Goal: Task Accomplishment & Management: Manage account settings

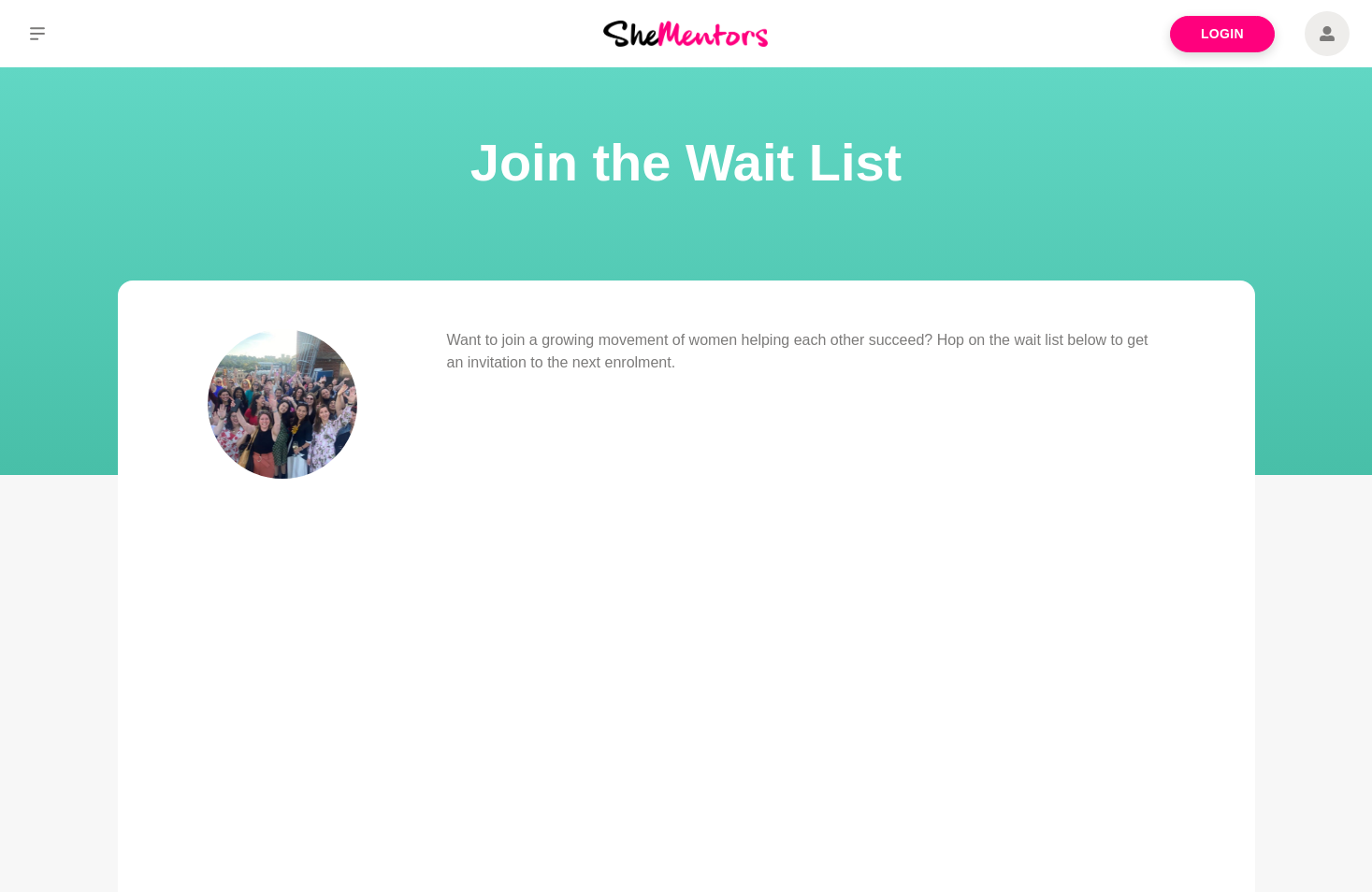
scroll to position [94, 0]
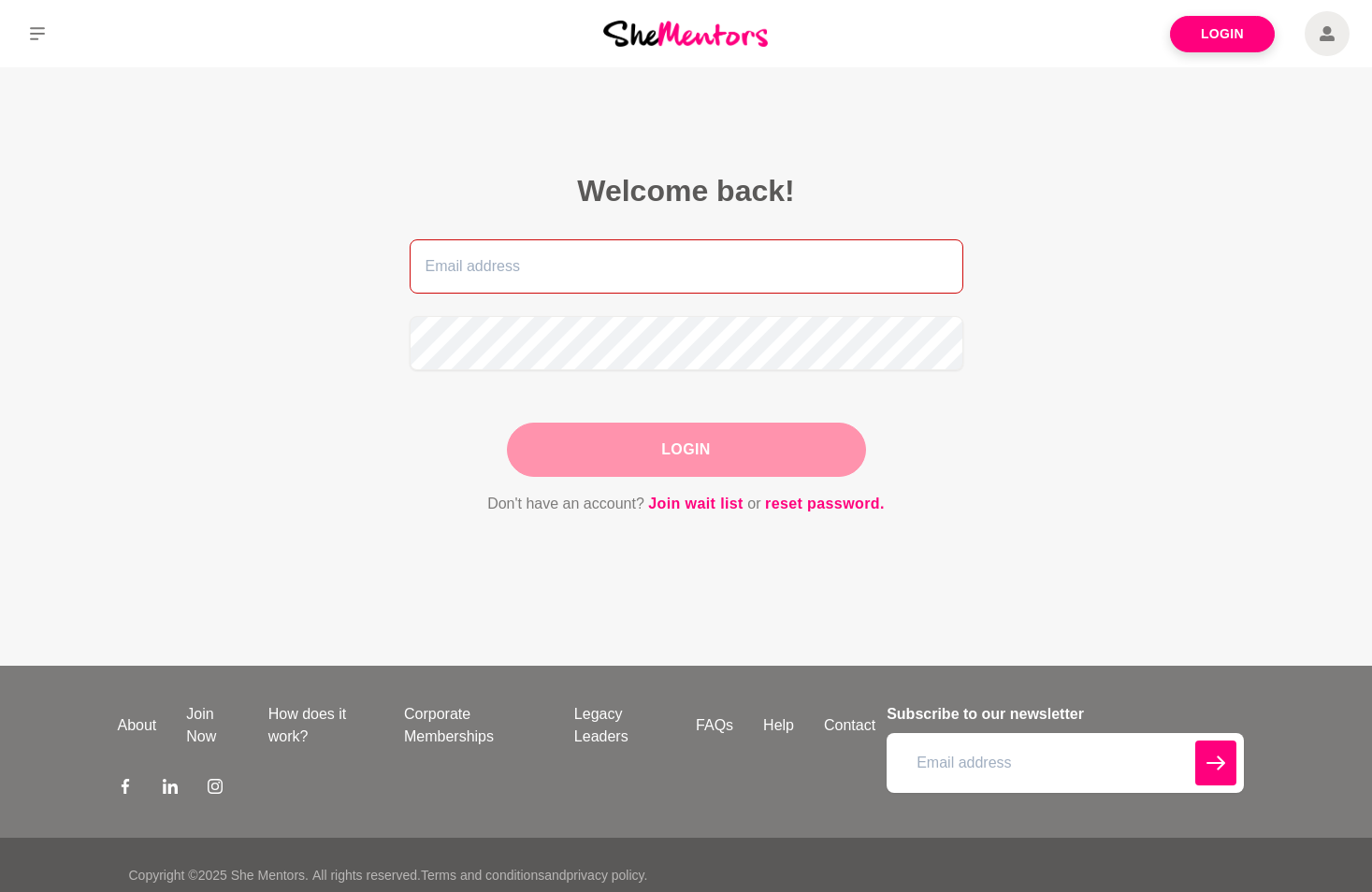
click at [533, 259] on input "email" at bounding box center [686, 266] width 554 height 55
type input "[PERSON_NAME][EMAIL_ADDRESS][PERSON_NAME][DOMAIN_NAME]"
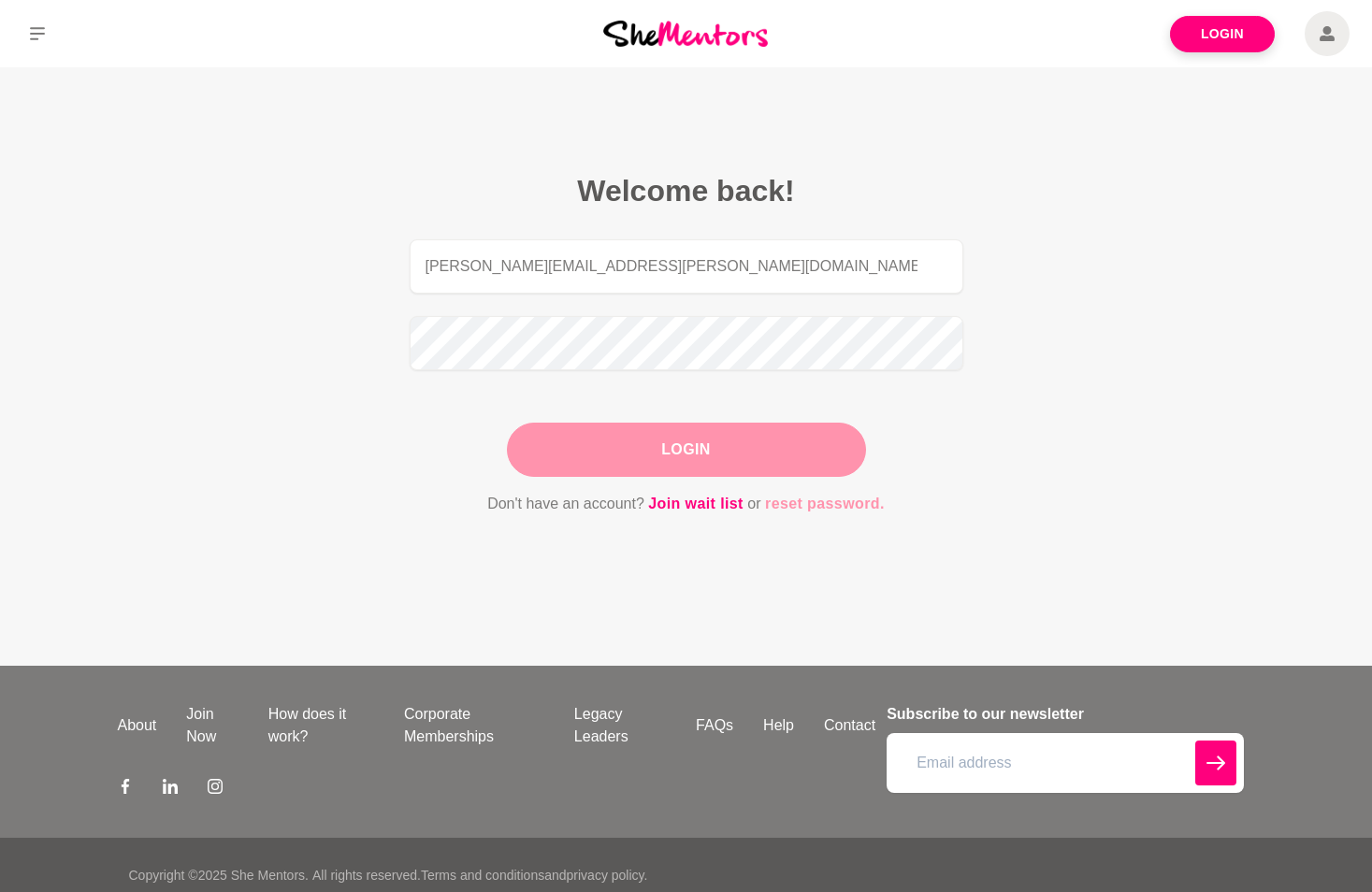
click at [832, 504] on link "reset password." at bounding box center [824, 503] width 120 height 24
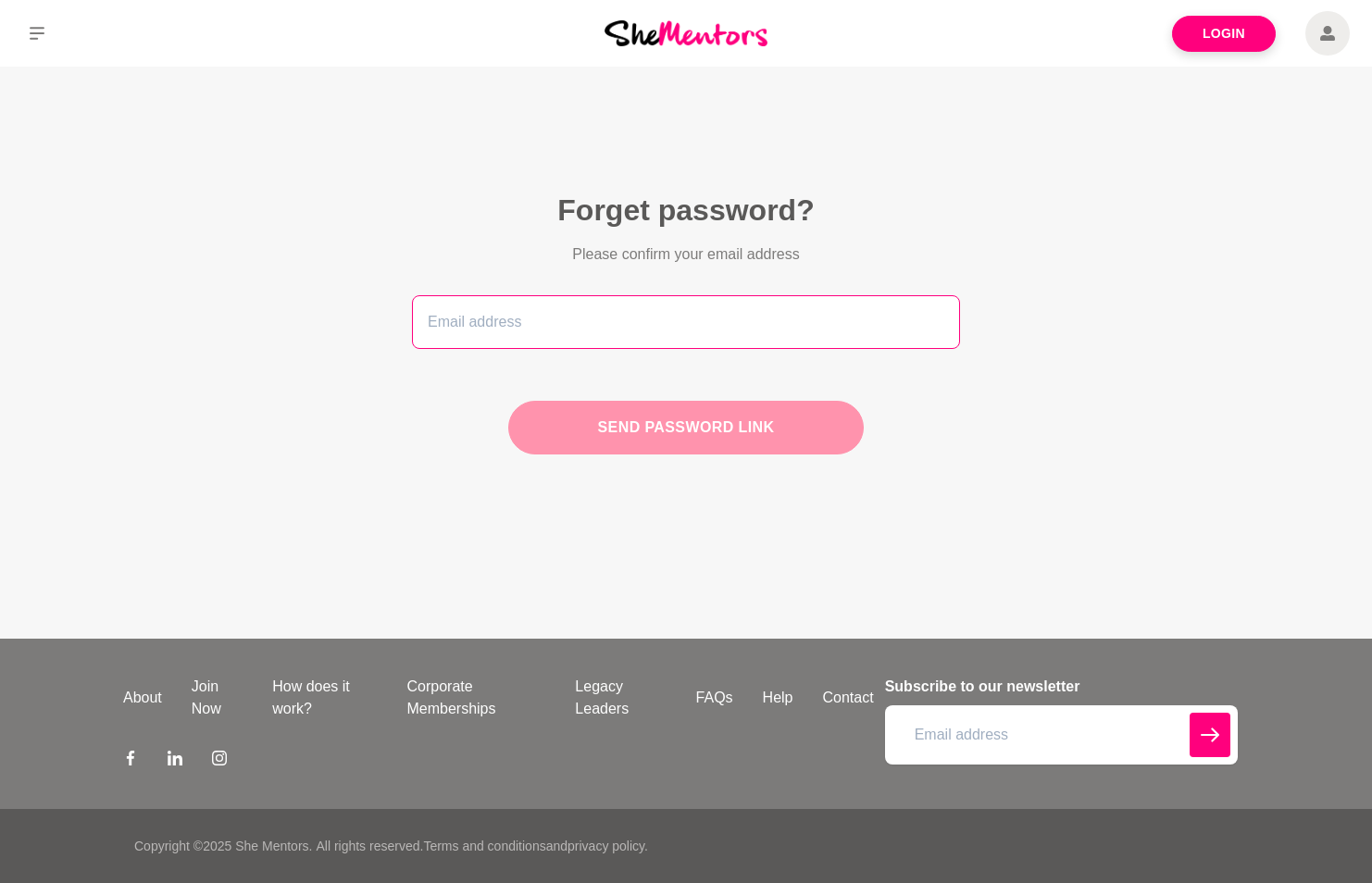
click at [556, 313] on input "email" at bounding box center [686, 322] width 548 height 54
type input "[PERSON_NAME][EMAIL_ADDRESS][PERSON_NAME][DOMAIN_NAME]"
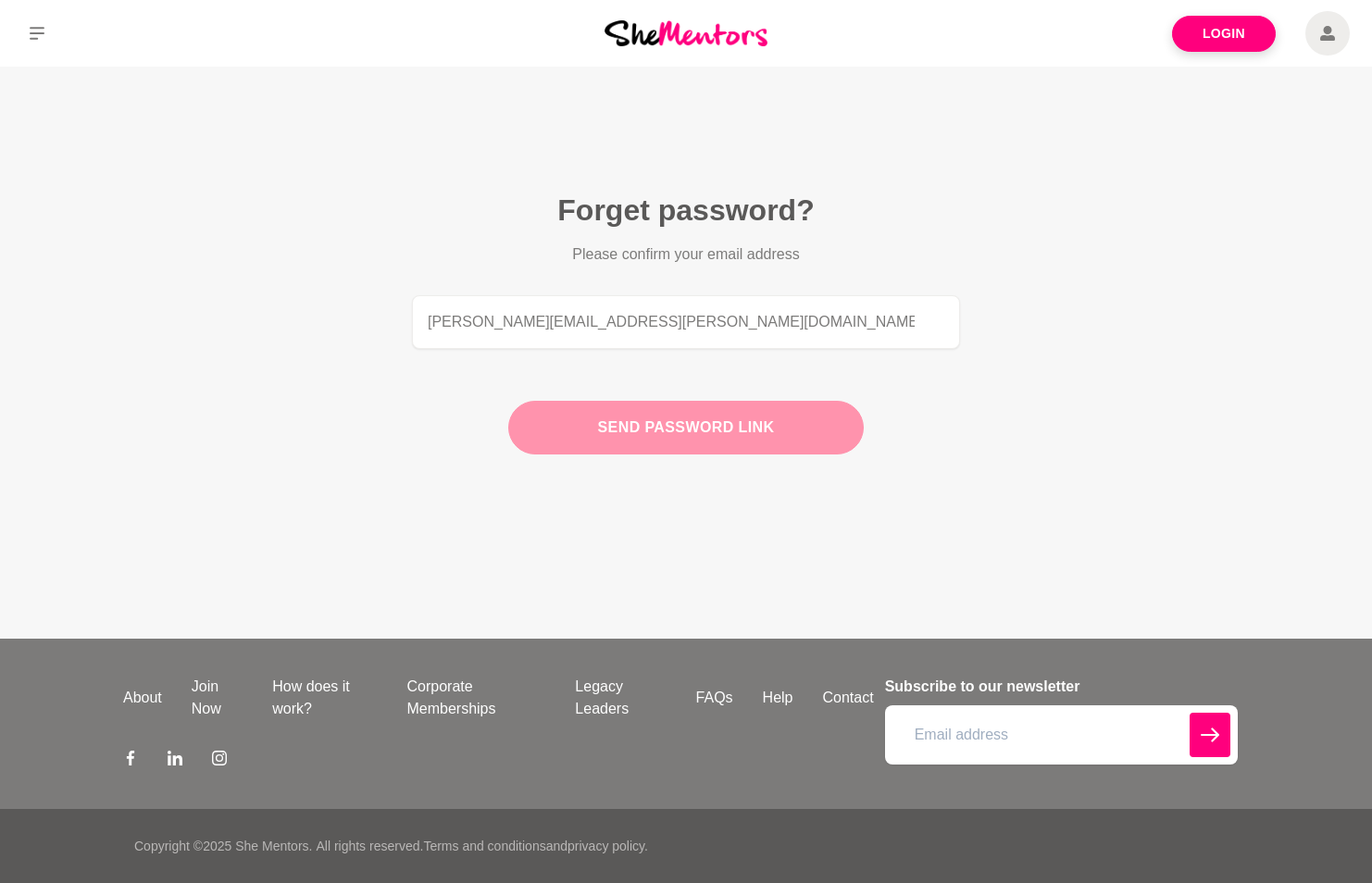
click at [649, 428] on button "Send password link" at bounding box center [686, 428] width 355 height 54
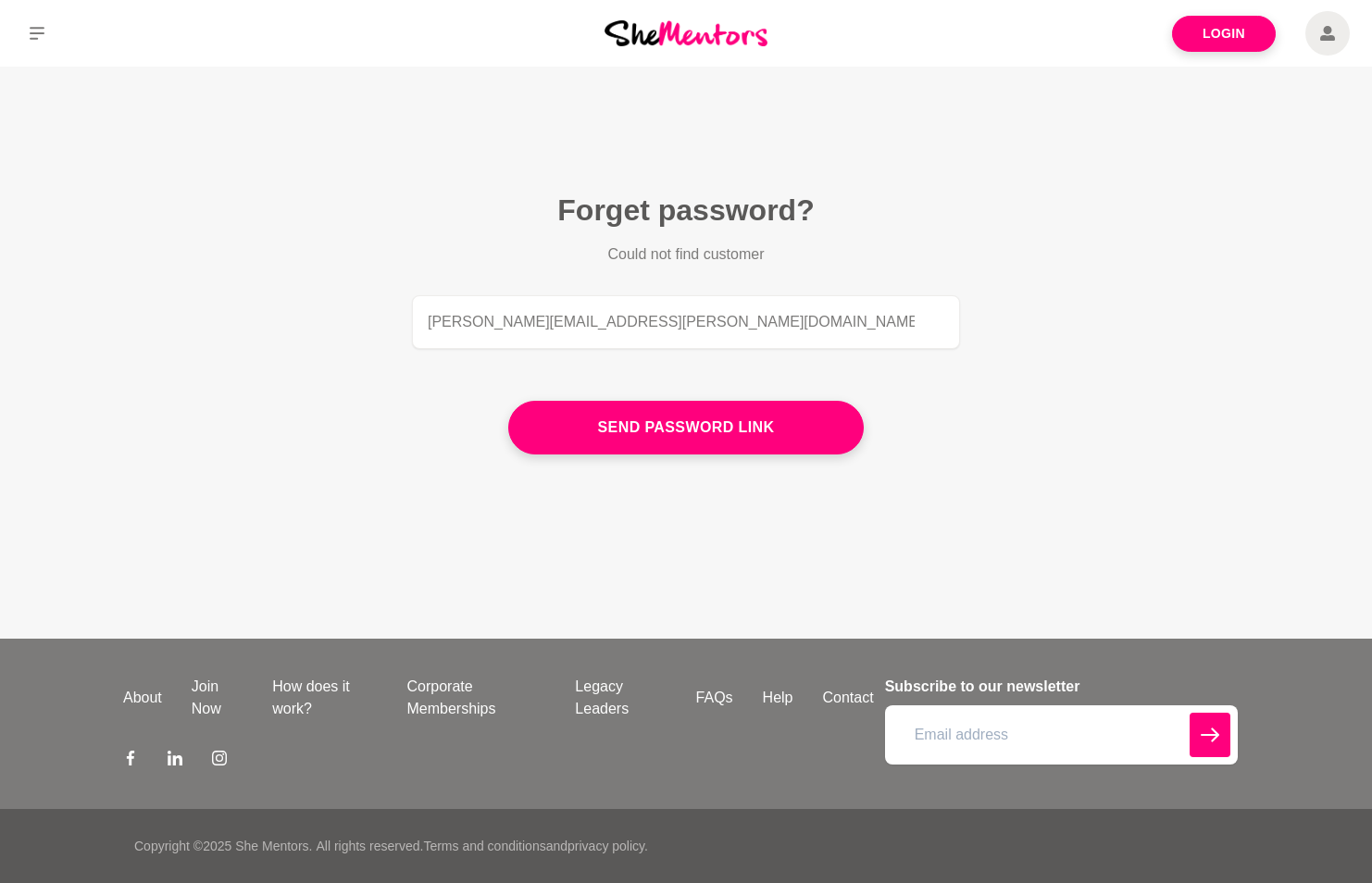
click at [680, 34] on img at bounding box center [686, 33] width 163 height 25
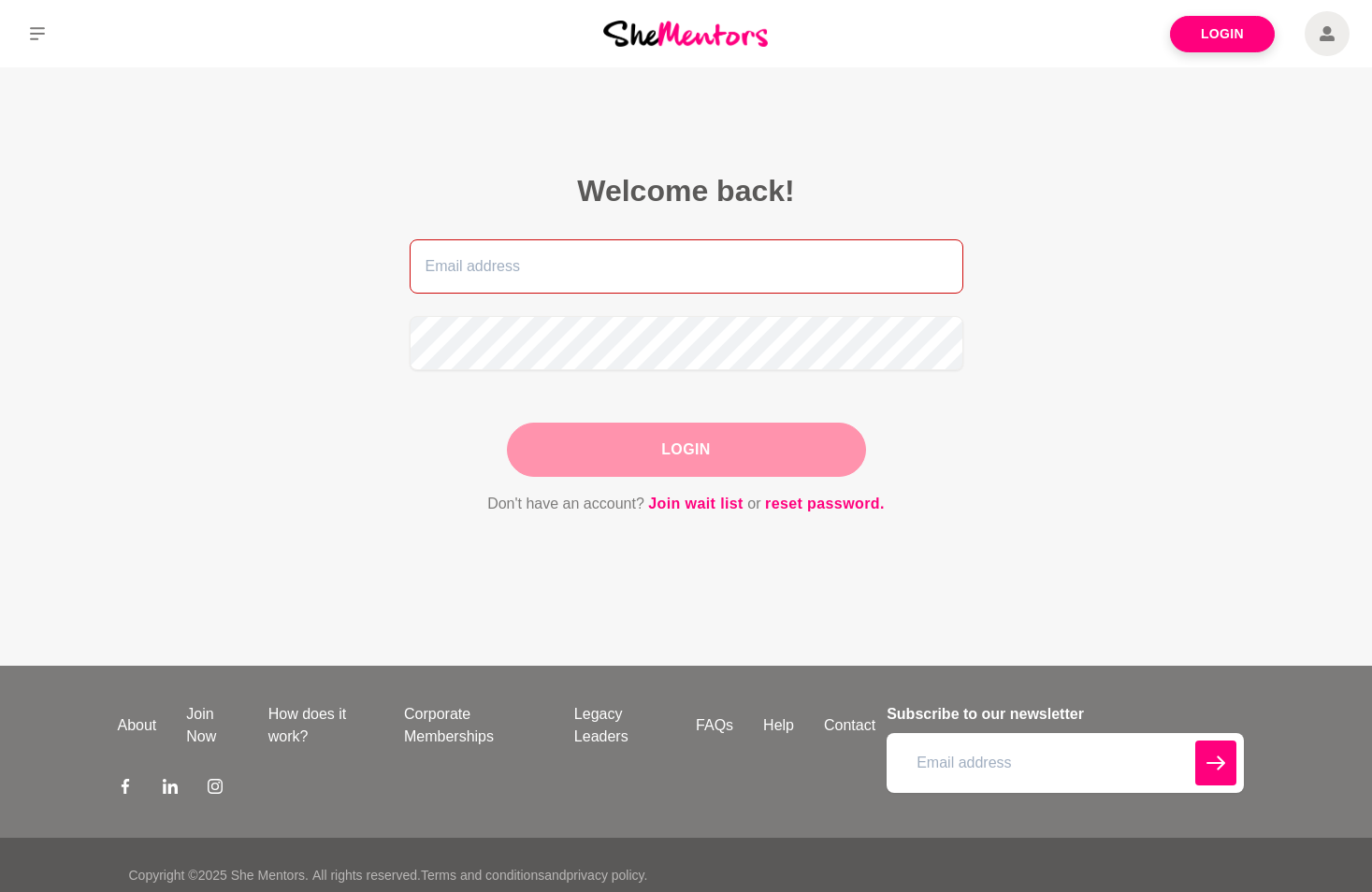
click at [550, 274] on input "email" at bounding box center [686, 266] width 554 height 55
type input "[PERSON_NAME][EMAIL_ADDRESS][PERSON_NAME][DOMAIN_NAME]"
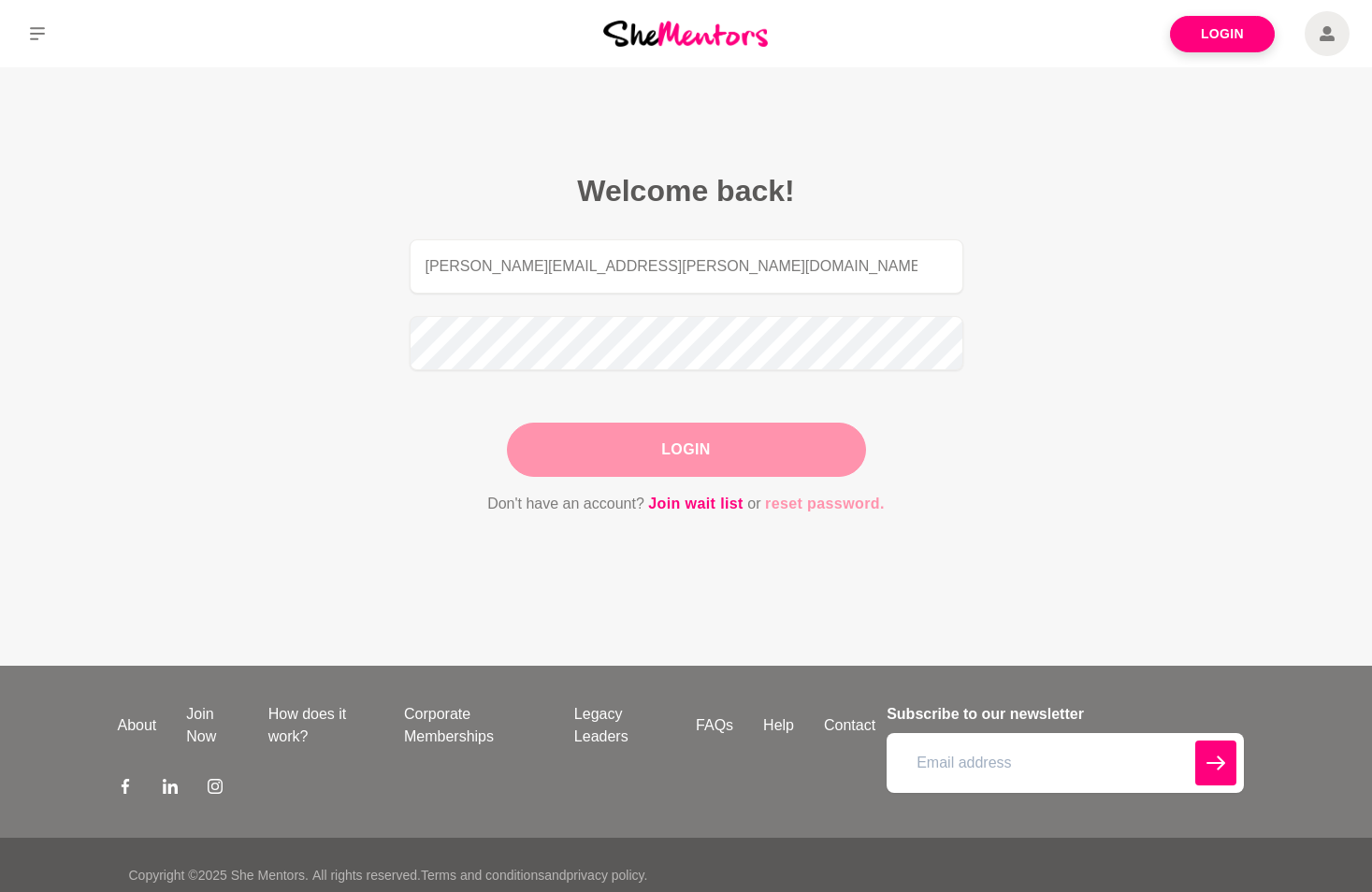
click at [848, 504] on link "reset password." at bounding box center [824, 503] width 120 height 24
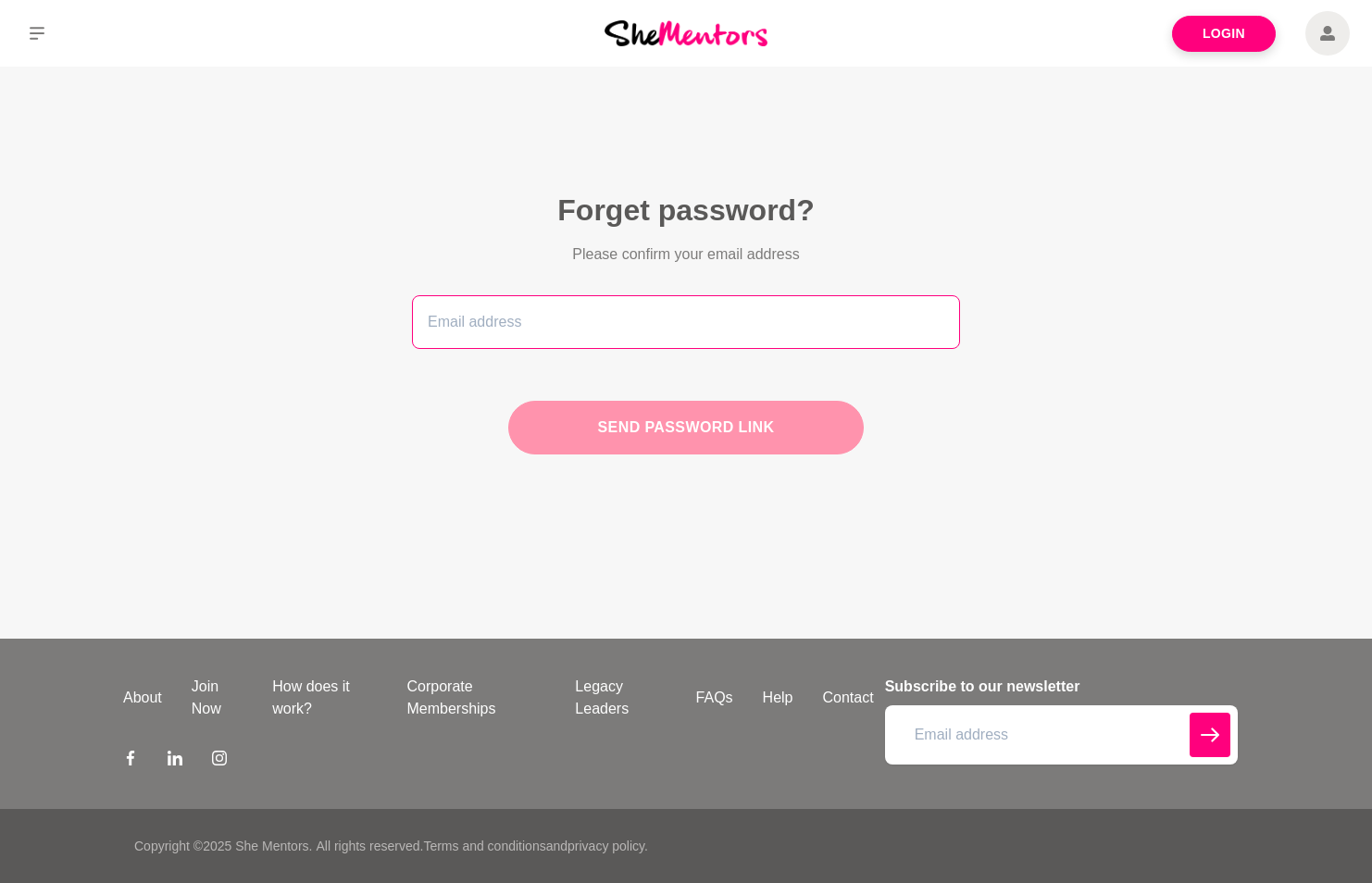
click at [564, 319] on input "email" at bounding box center [686, 322] width 548 height 54
type input "[PERSON_NAME][EMAIL_ADDRESS][PERSON_NAME][DOMAIN_NAME]"
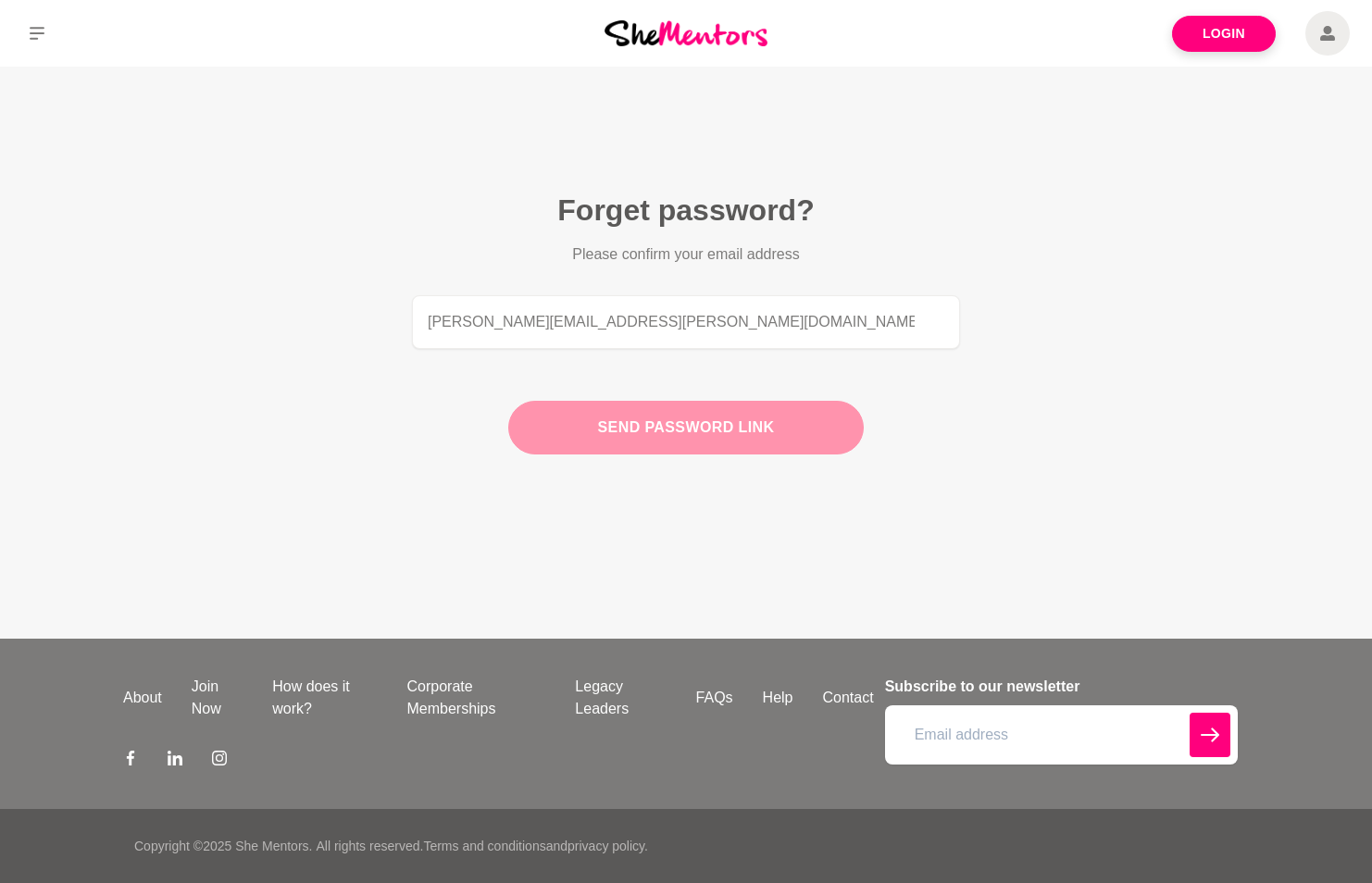
click at [683, 427] on button "Send password link" at bounding box center [686, 428] width 355 height 54
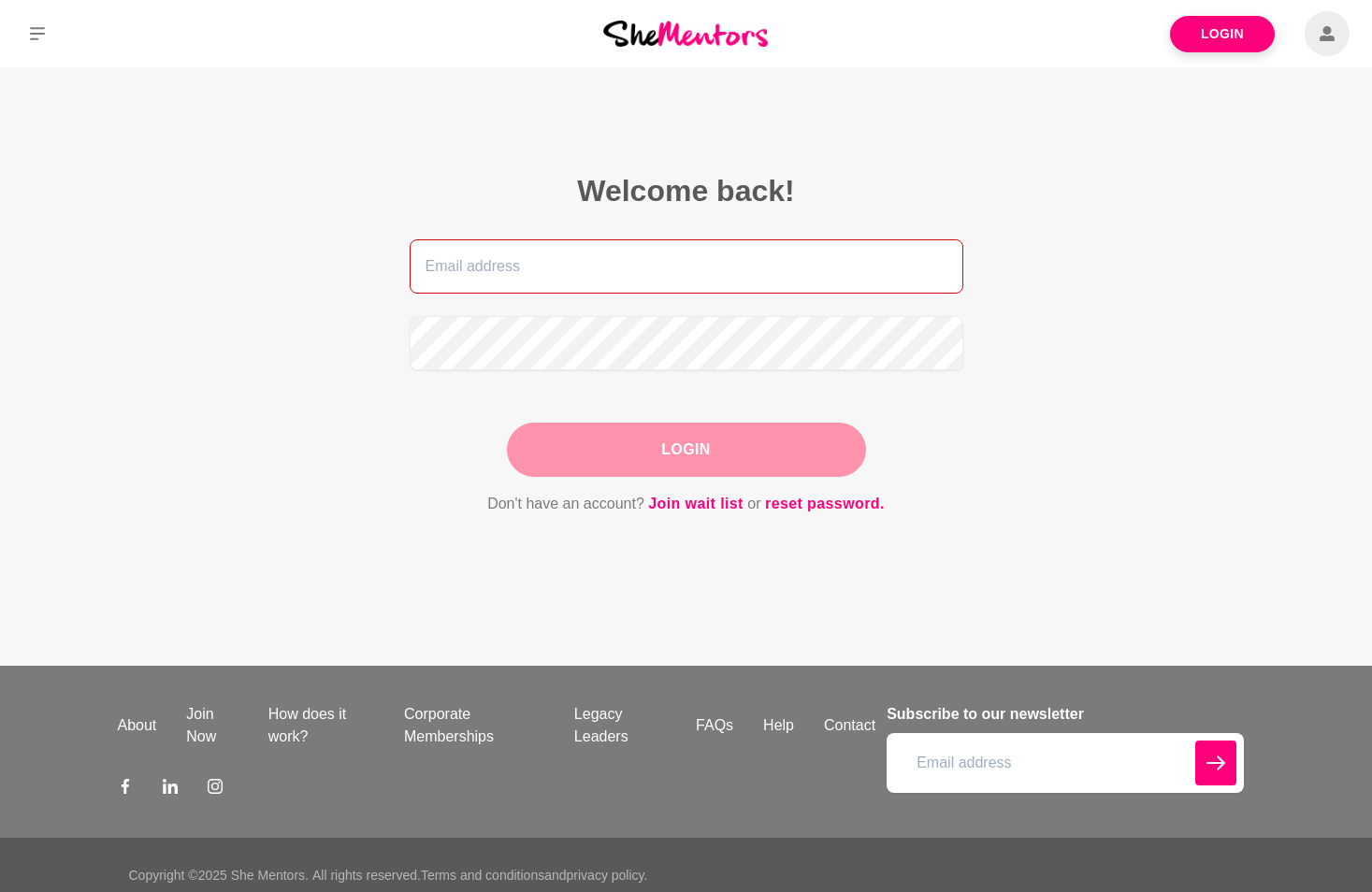
click at [651, 273] on input "email" at bounding box center [686, 266] width 554 height 55
click at [370, 466] on figcaption "Welcome back! Login Don't have an account? Join wait list or reset password." at bounding box center [686, 344] width 658 height 448
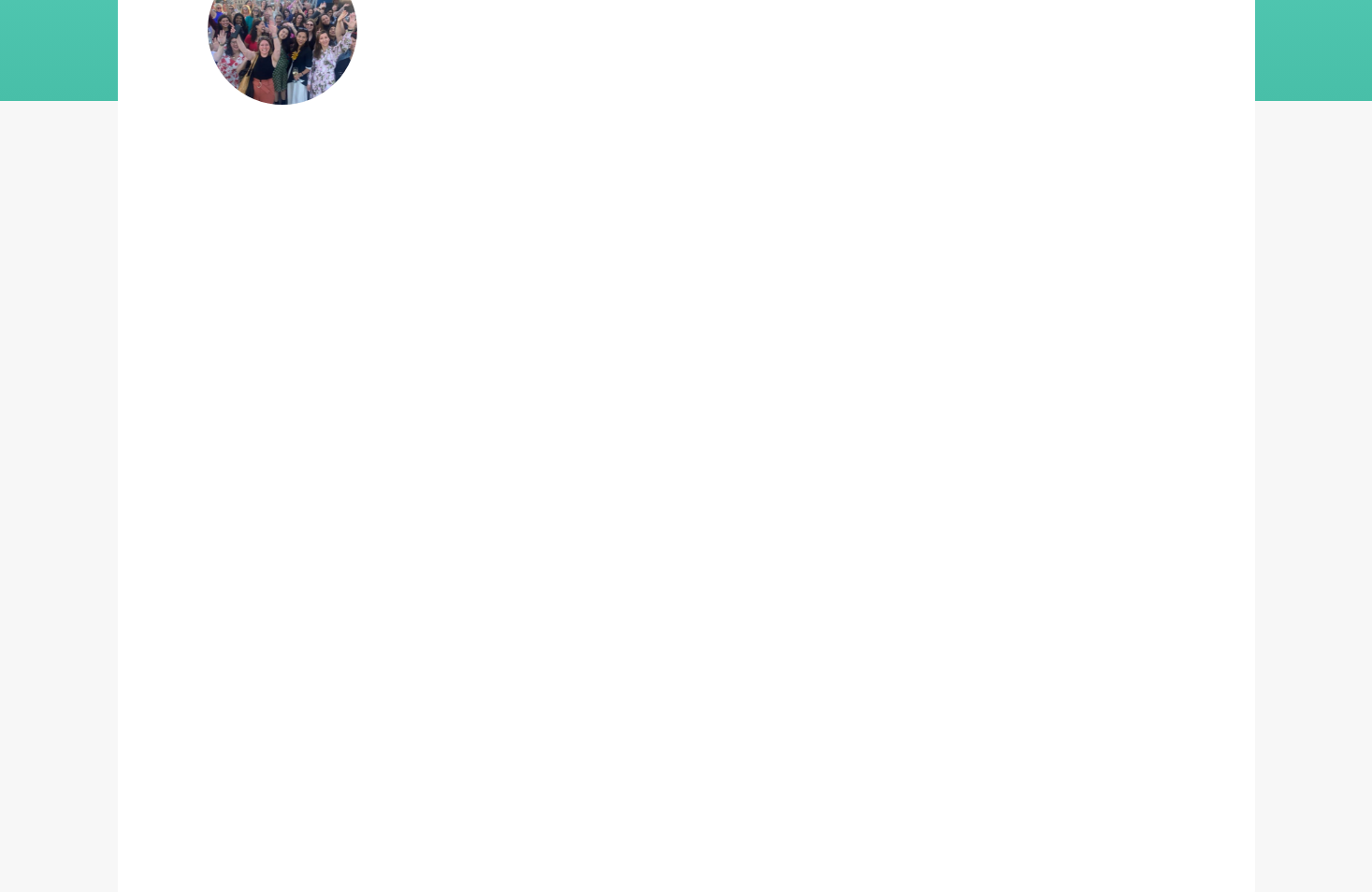
scroll to position [187, 0]
